Goal: Communication & Community: Share content

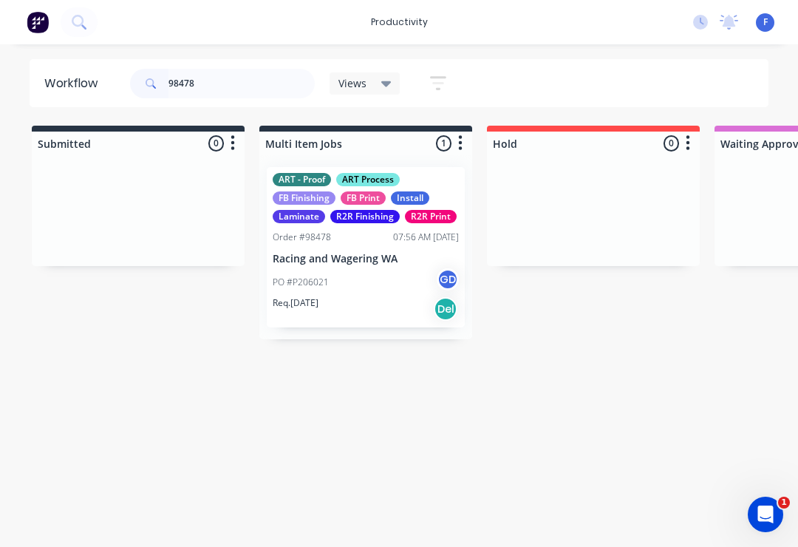
type input "98478"
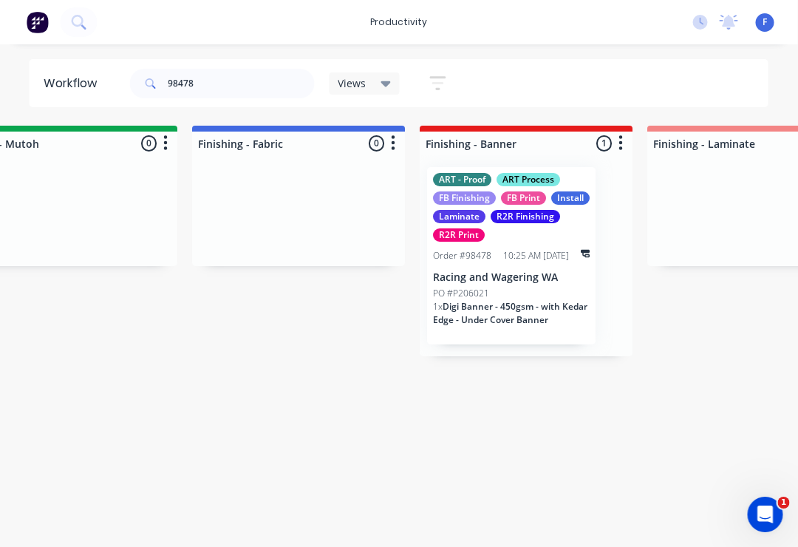
scroll to position [0, 2756]
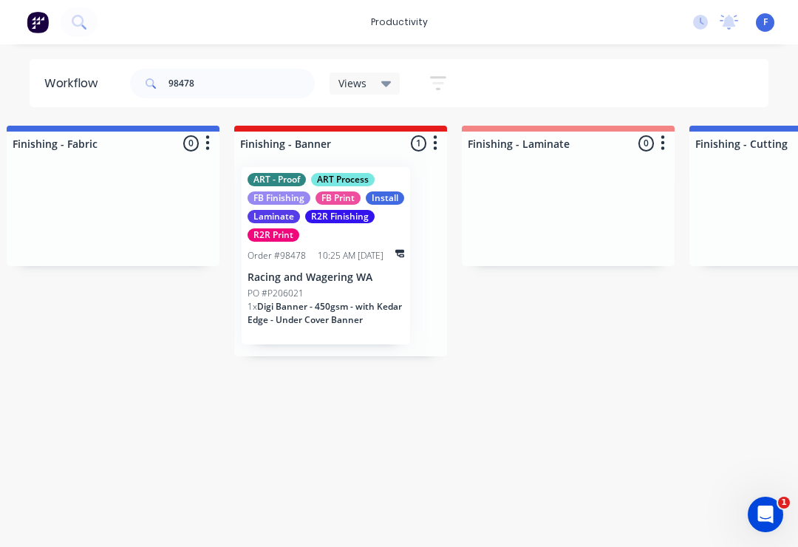
click at [327, 249] on div "10:25 AM [DATE]" at bounding box center [351, 255] width 66 height 13
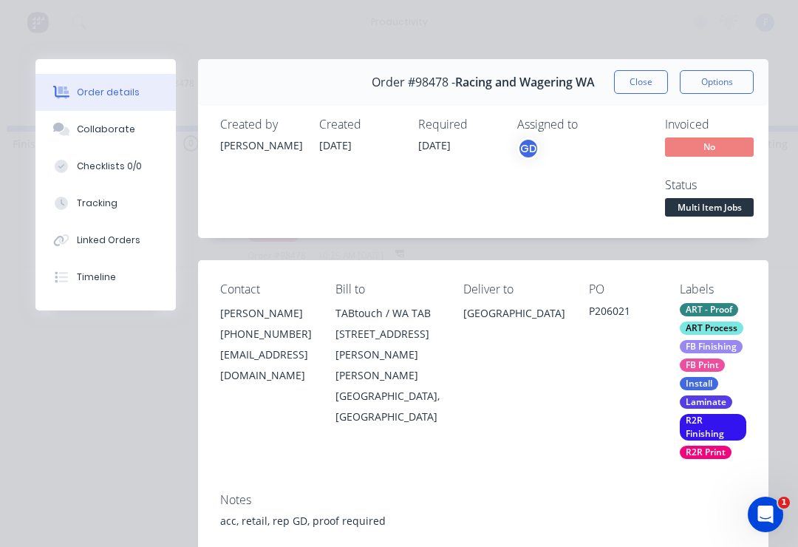
click at [113, 134] on div "Collaborate" at bounding box center [106, 129] width 58 height 13
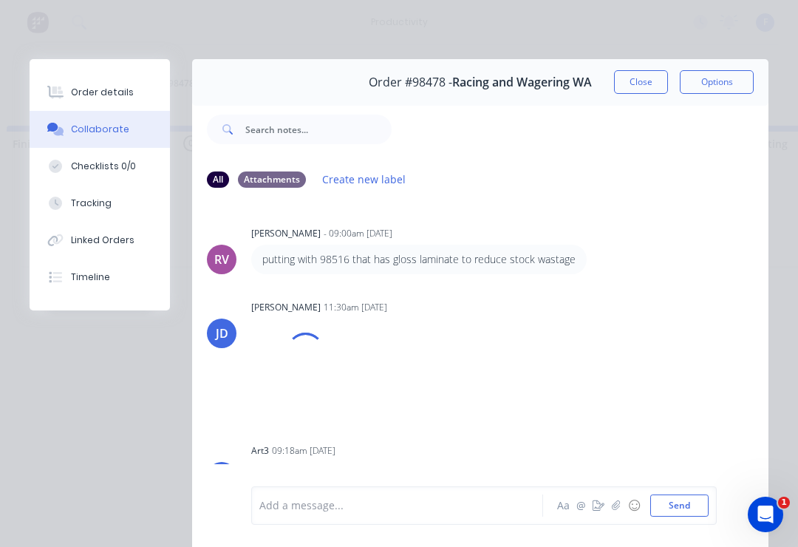
click at [619, 511] on icon "button" at bounding box center [616, 505] width 9 height 10
click at [706, 499] on button "Send" at bounding box center [679, 505] width 58 height 22
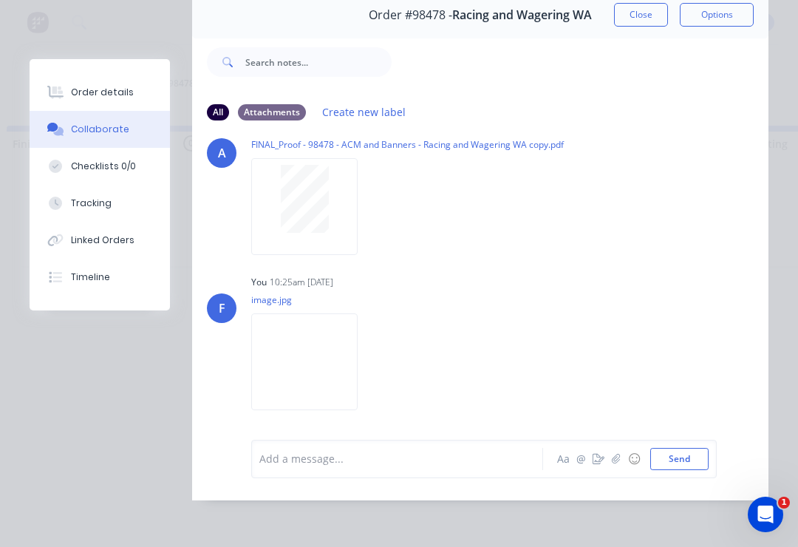
scroll to position [89, 0]
click at [324, 349] on img at bounding box center [304, 361] width 106 height 97
click at [615, 460] on icon "button" at bounding box center [616, 459] width 8 height 10
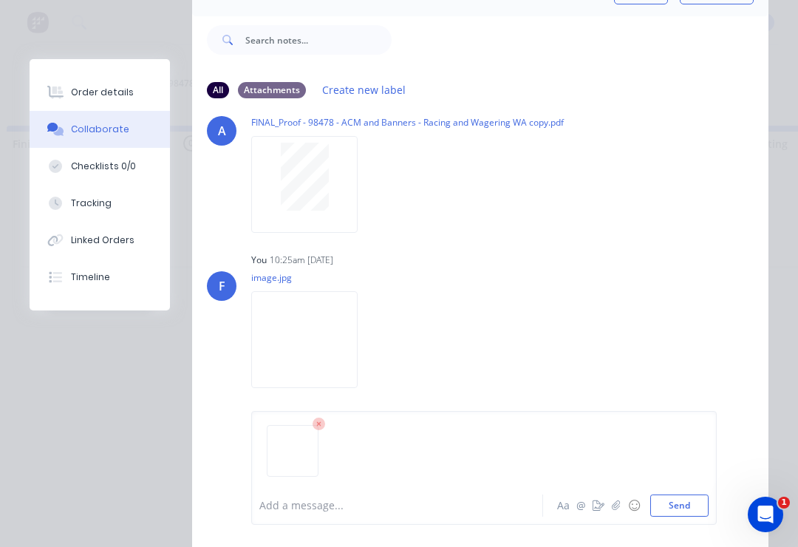
click at [701, 503] on button "Send" at bounding box center [679, 505] width 58 height 22
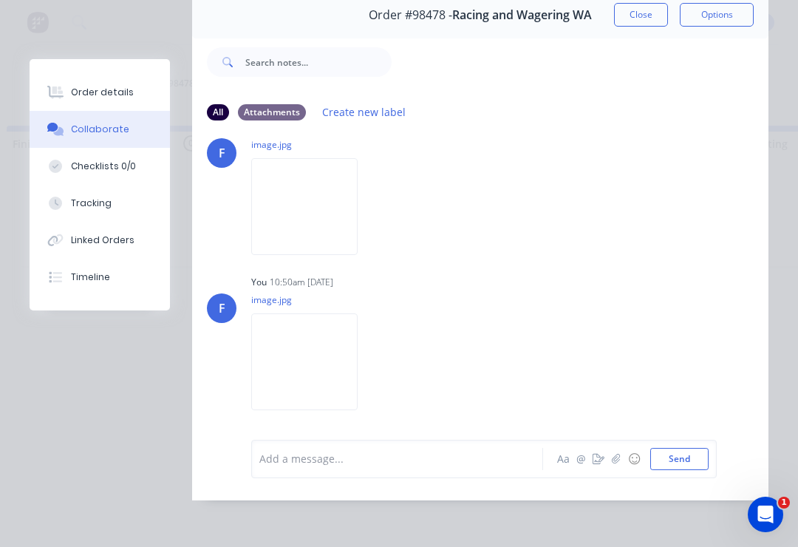
scroll to position [430, 0]
click at [612, 467] on button "button" at bounding box center [616, 459] width 18 height 18
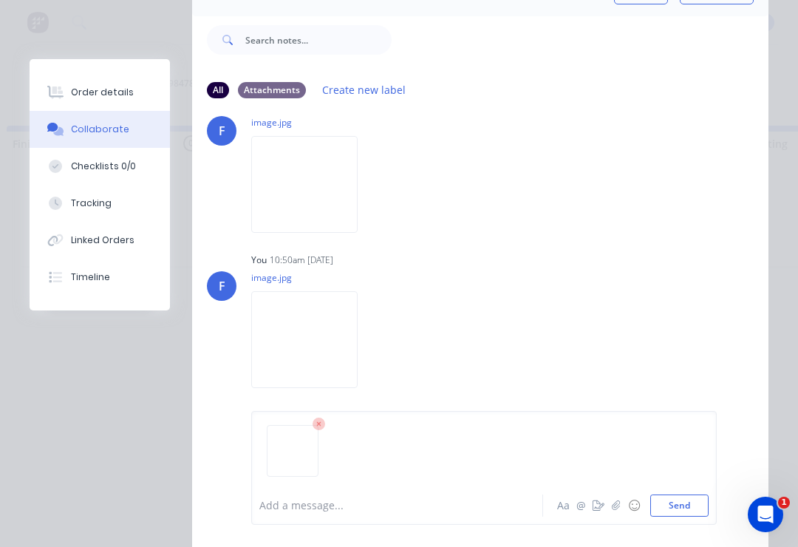
click at [702, 507] on button "Send" at bounding box center [679, 505] width 58 height 22
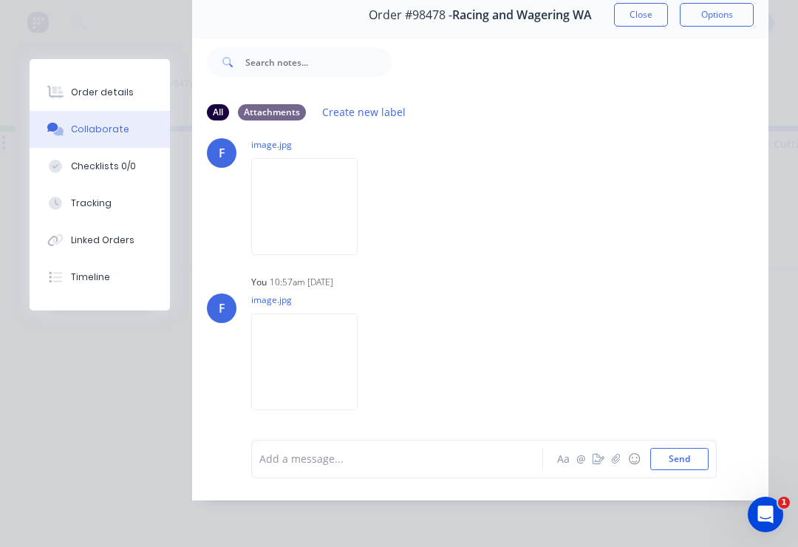
scroll to position [591, 0]
click at [616, 460] on icon "button" at bounding box center [616, 459] width 9 height 10
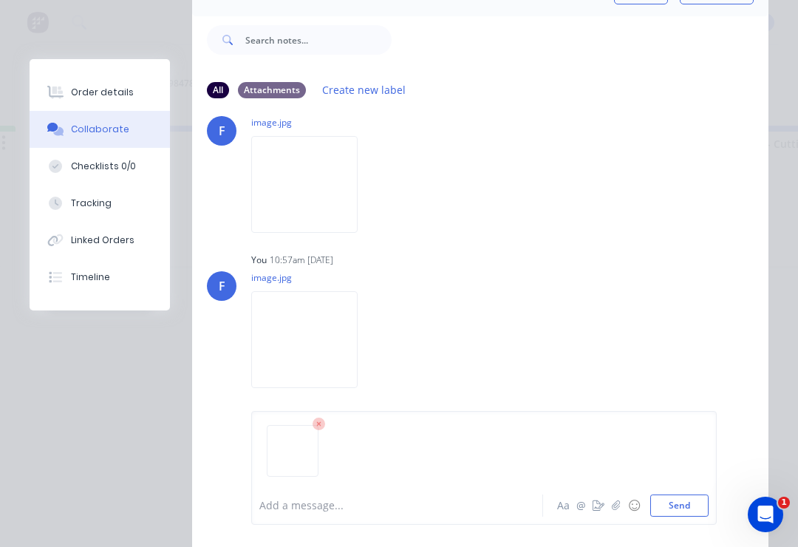
click at [692, 498] on button "Send" at bounding box center [679, 505] width 58 height 22
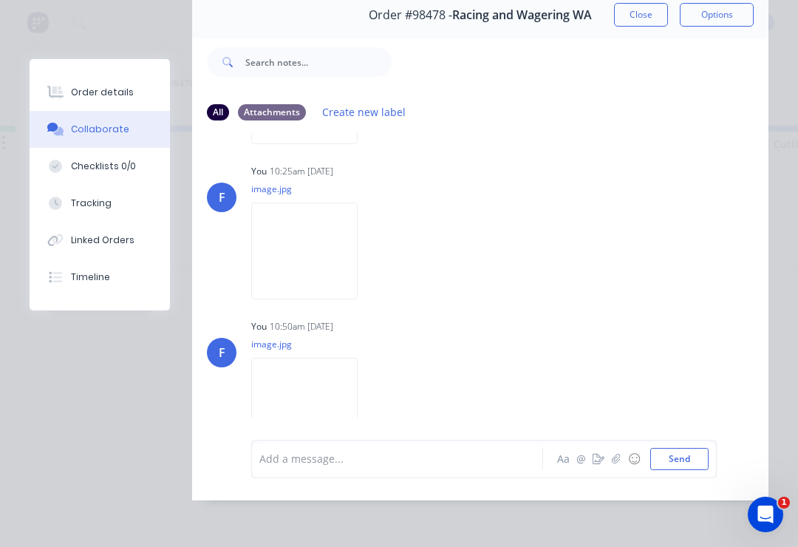
scroll to position [378, 0]
click at [321, 246] on img at bounding box center [304, 251] width 106 height 97
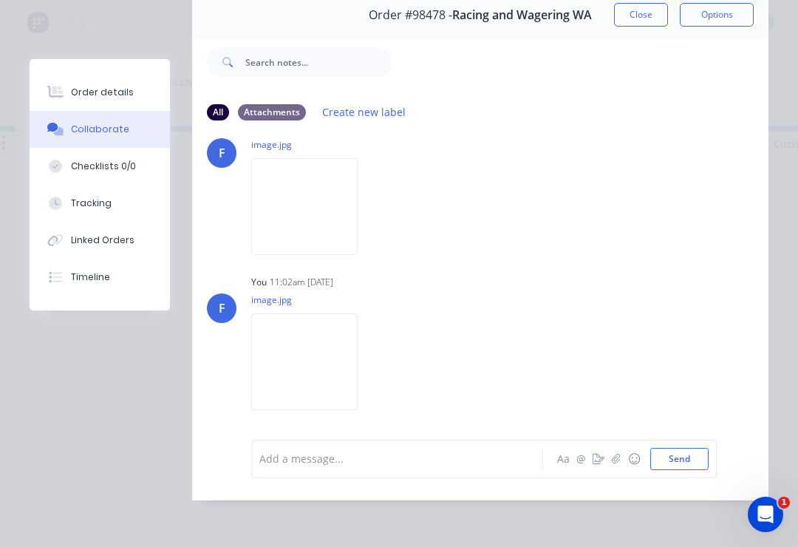
scroll to position [752, 0]
click at [621, 466] on button "button" at bounding box center [616, 459] width 18 height 18
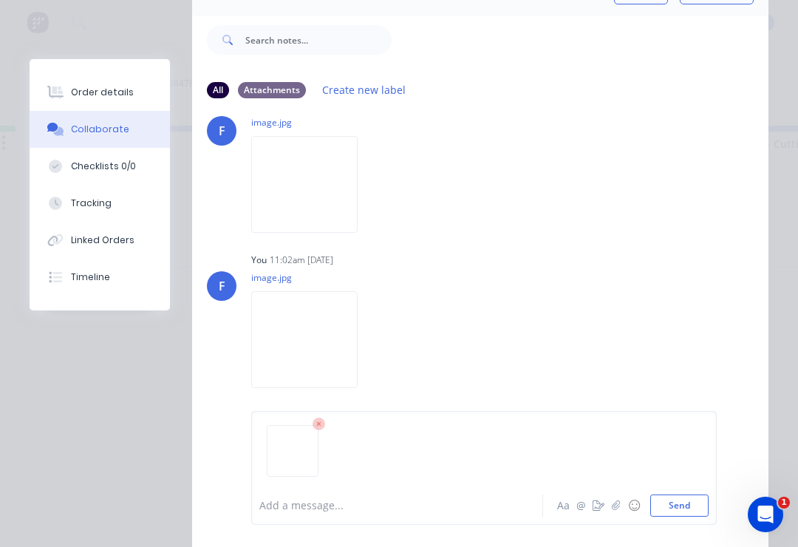
click at [706, 500] on button "Send" at bounding box center [679, 505] width 58 height 22
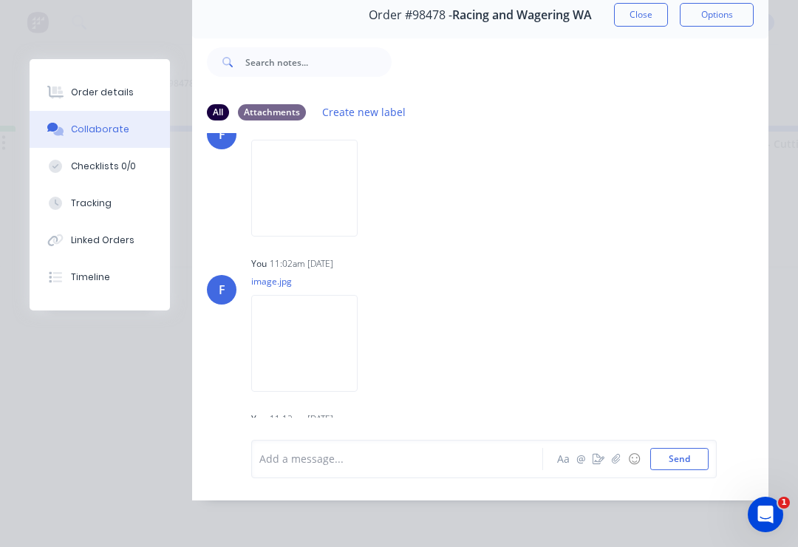
click at [614, 458] on icon "button" at bounding box center [616, 459] width 8 height 10
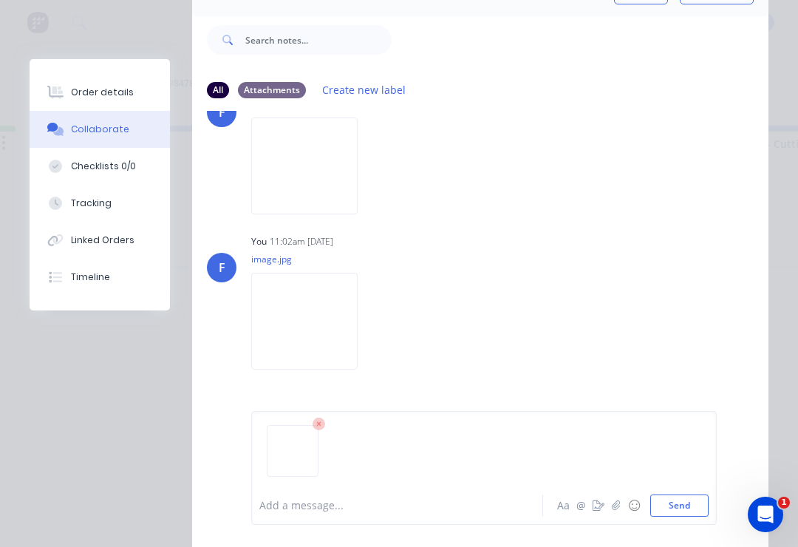
click at [696, 505] on button "Send" at bounding box center [679, 505] width 58 height 22
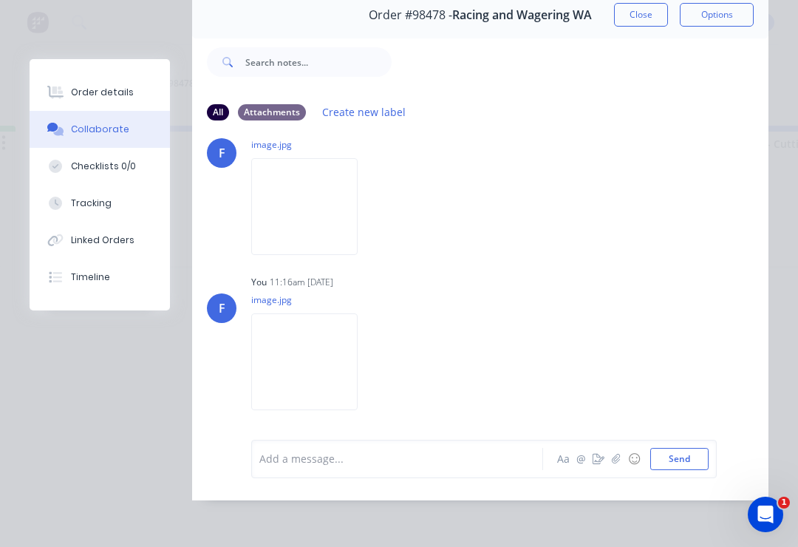
scroll to position [89, 0]
click at [614, 466] on button "button" at bounding box center [616, 459] width 18 height 18
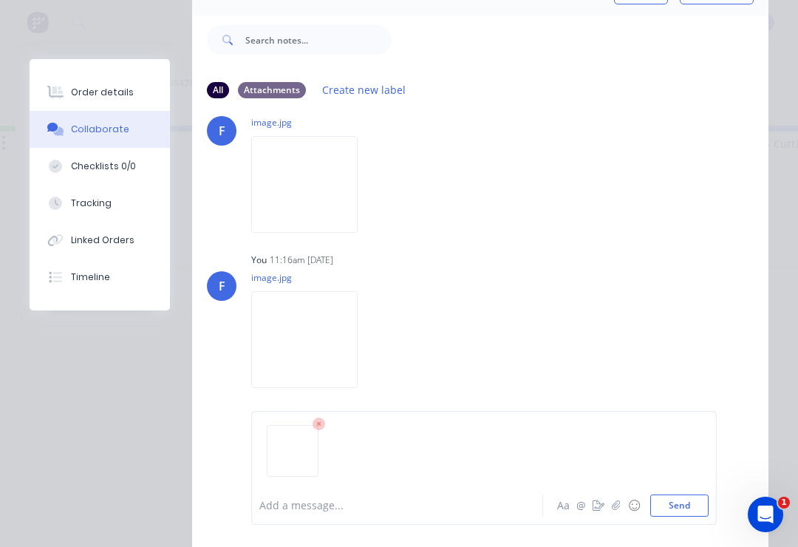
click at [703, 500] on button "Send" at bounding box center [679, 505] width 58 height 22
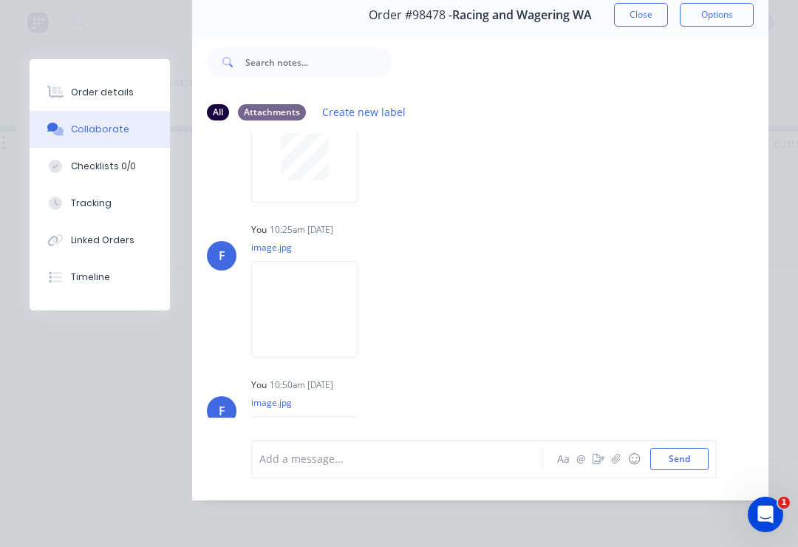
scroll to position [324, 0]
click at [327, 311] on img at bounding box center [304, 306] width 106 height 97
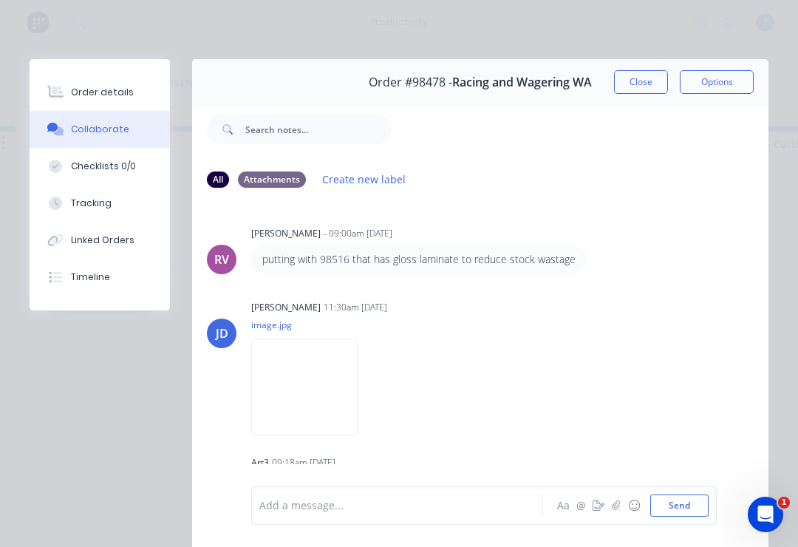
scroll to position [0, 0]
click at [647, 88] on button "Close" at bounding box center [641, 82] width 54 height 24
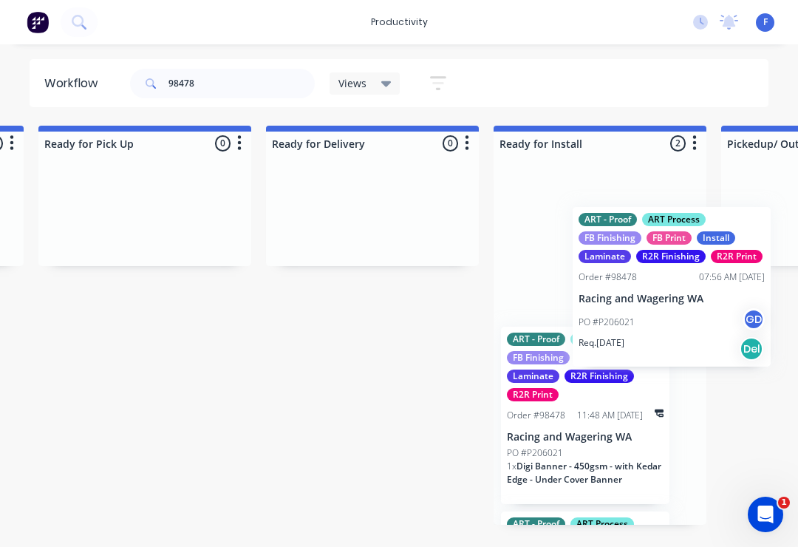
scroll to position [0, 4322]
